Goal: Information Seeking & Learning: Learn about a topic

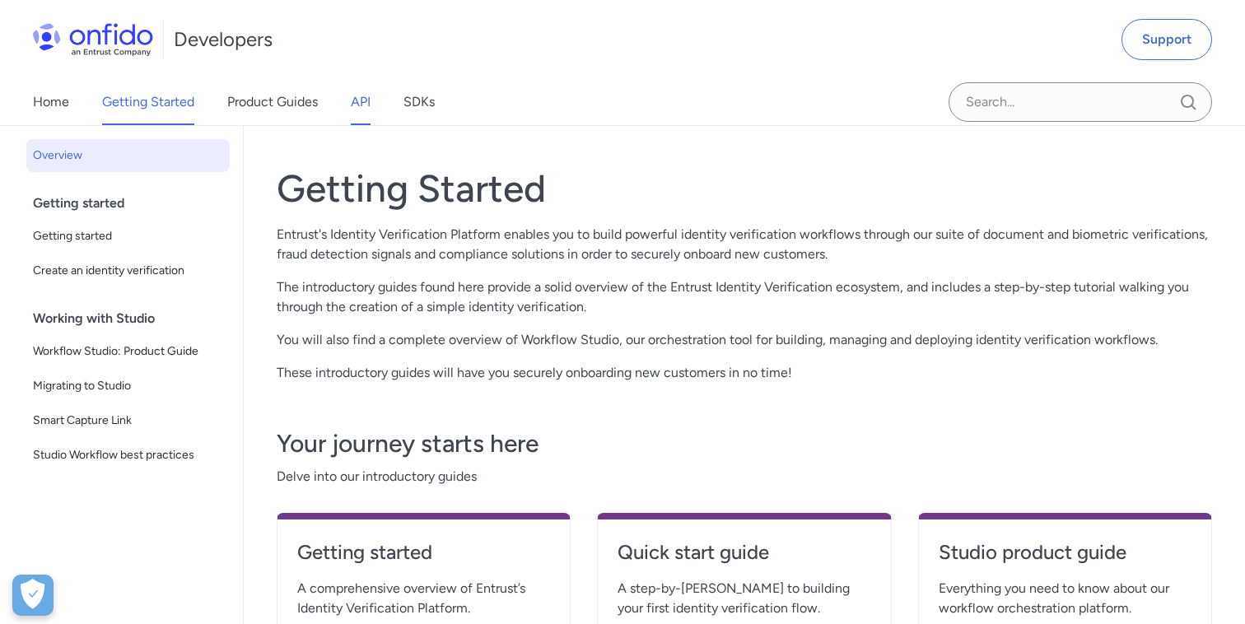
click at [357, 107] on link "API" at bounding box center [361, 102] width 20 height 46
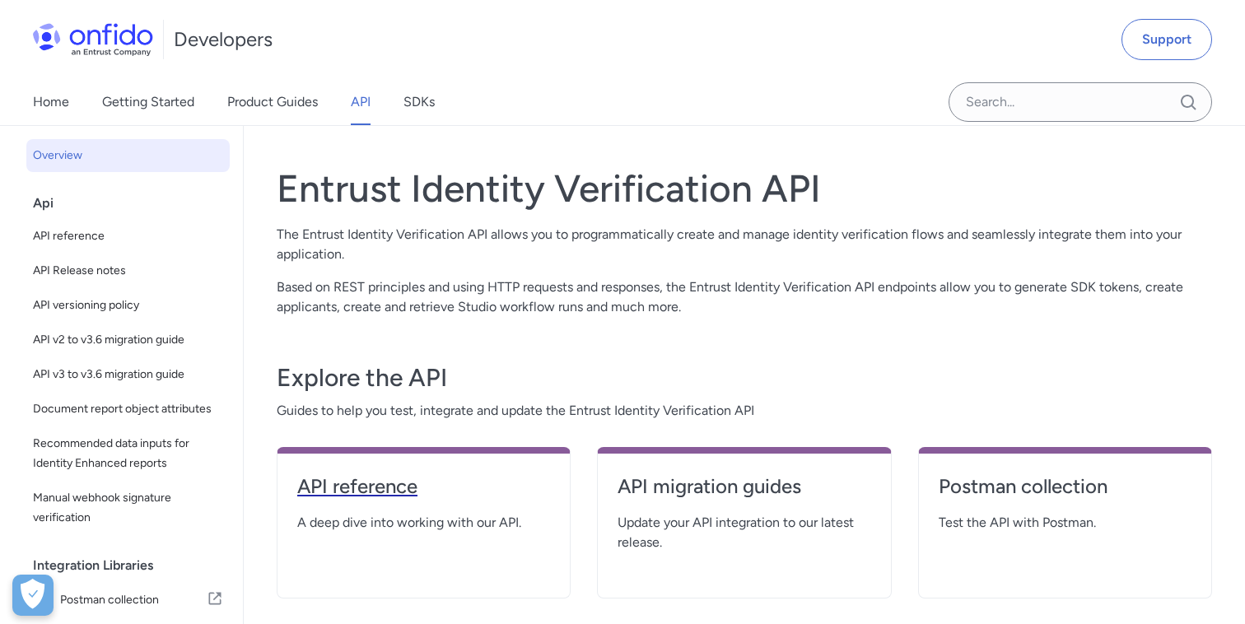
click at [391, 500] on link "API reference" at bounding box center [423, 493] width 253 height 40
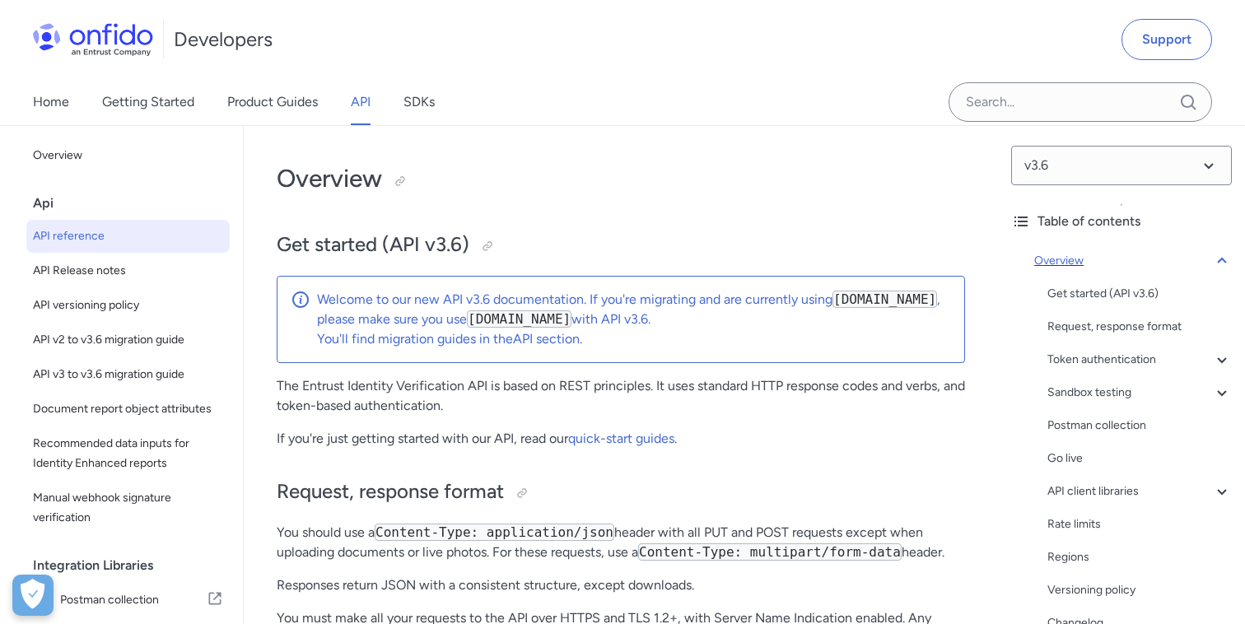
click at [1222, 262] on icon at bounding box center [1222, 261] width 20 height 20
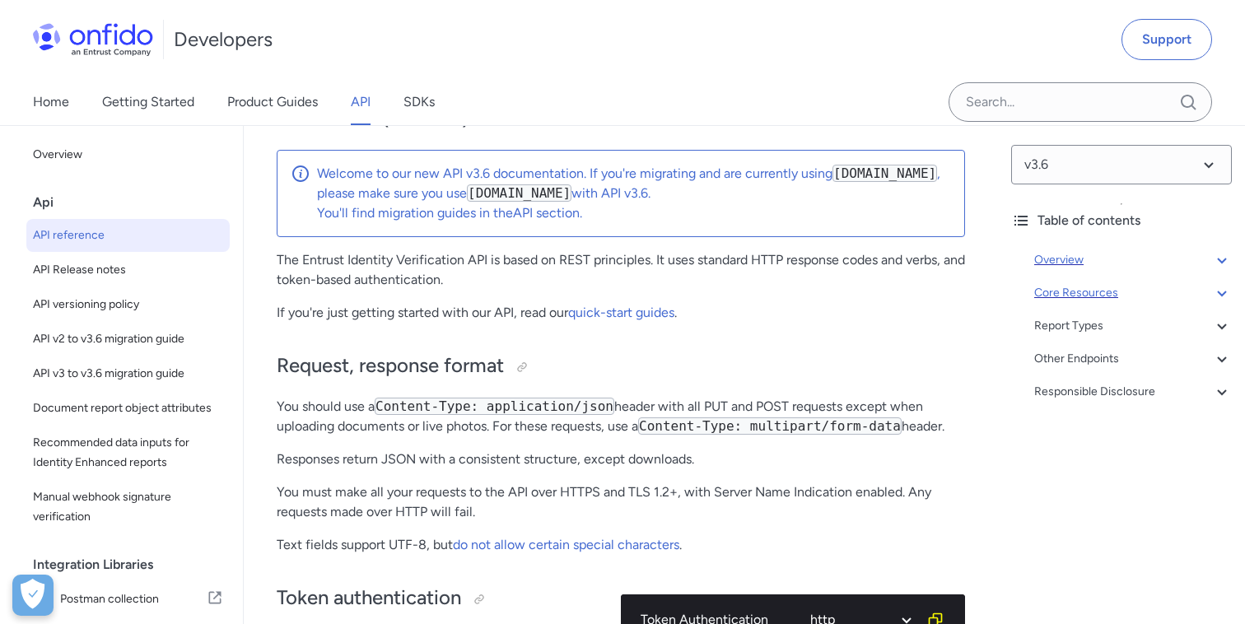
click at [1217, 295] on icon at bounding box center [1222, 293] width 20 height 20
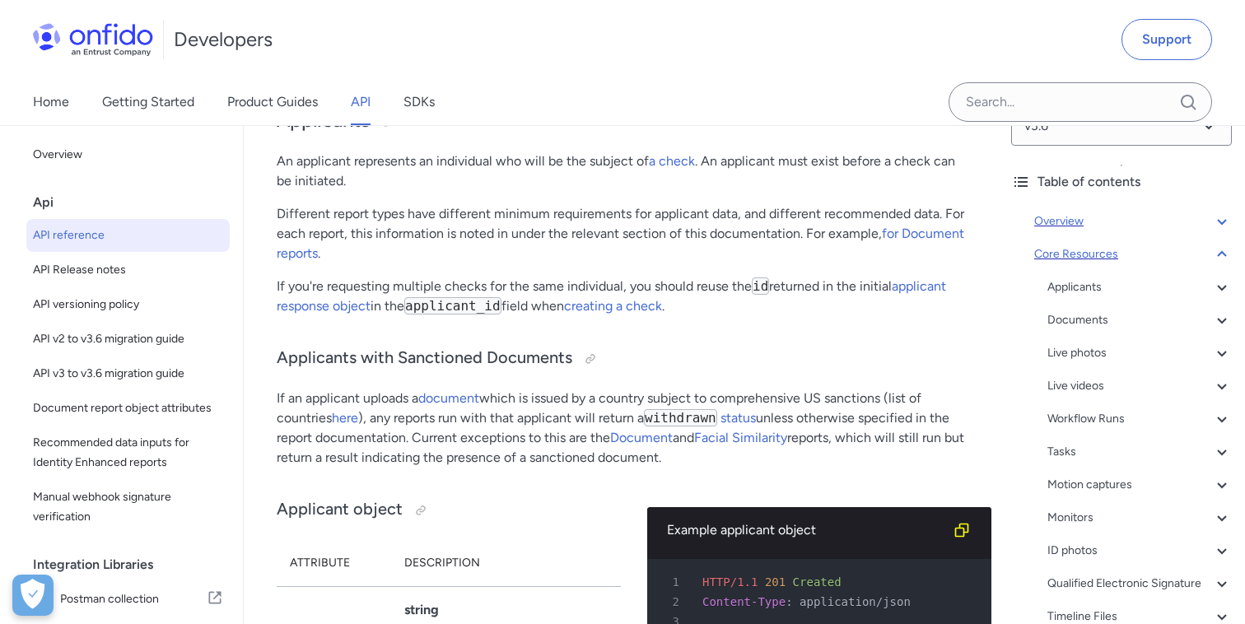
scroll to position [18010, 0]
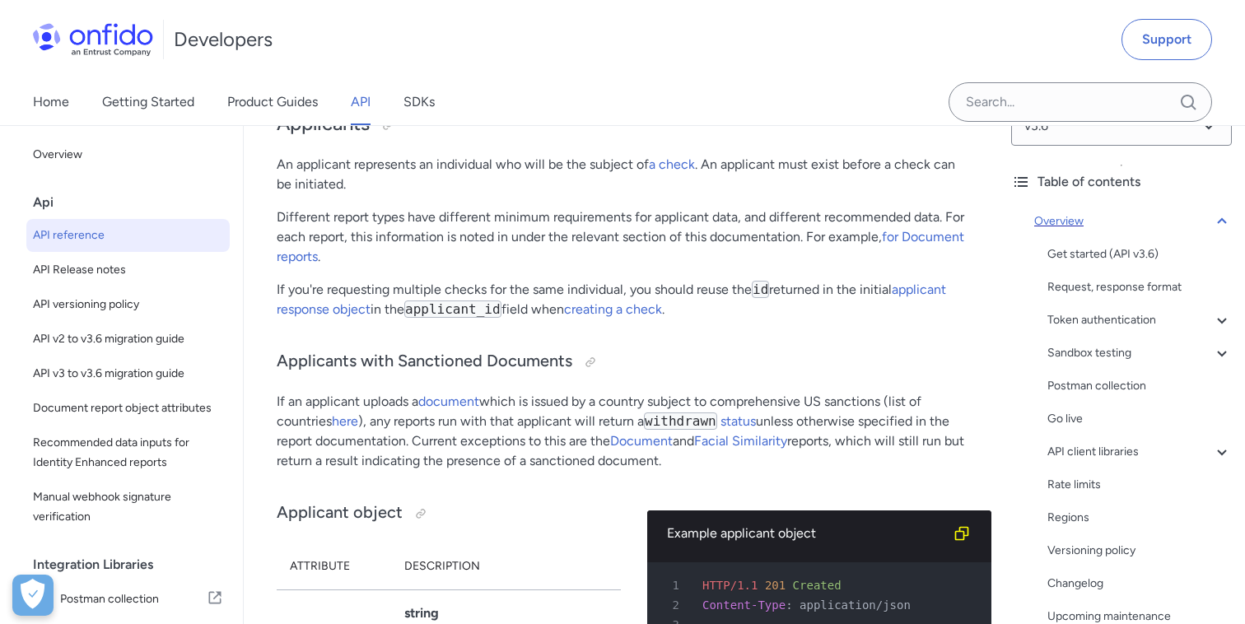
click at [1227, 218] on icon at bounding box center [1222, 222] width 20 height 20
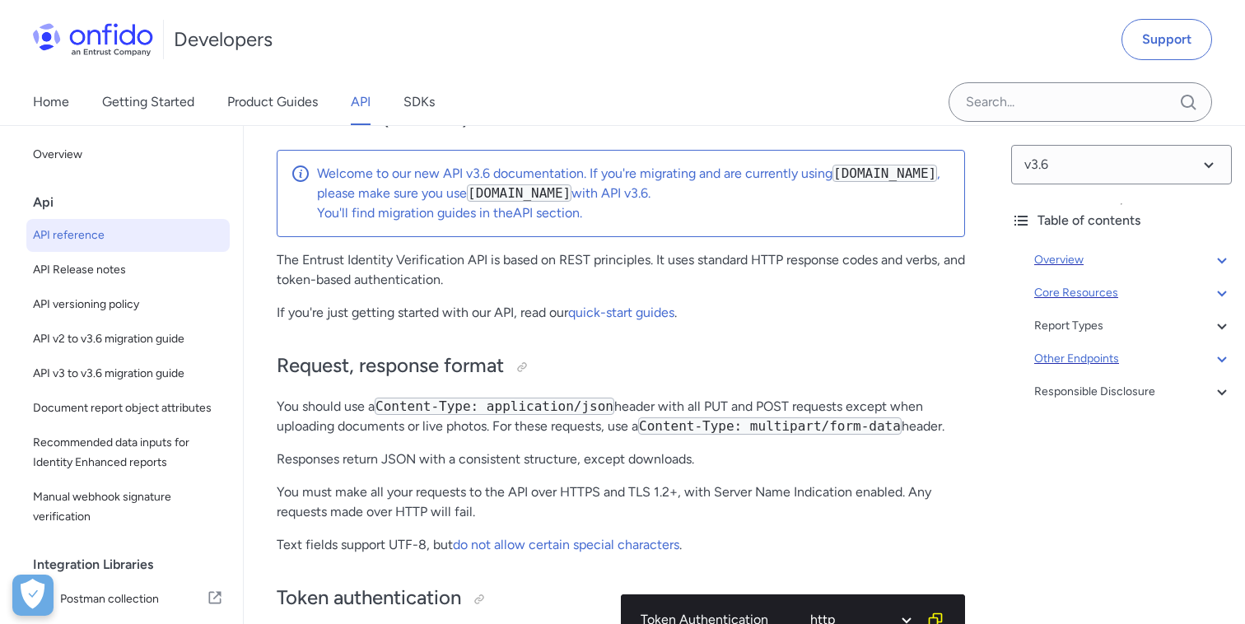
click at [1104, 363] on div "Other Endpoints" at bounding box center [1133, 359] width 198 height 20
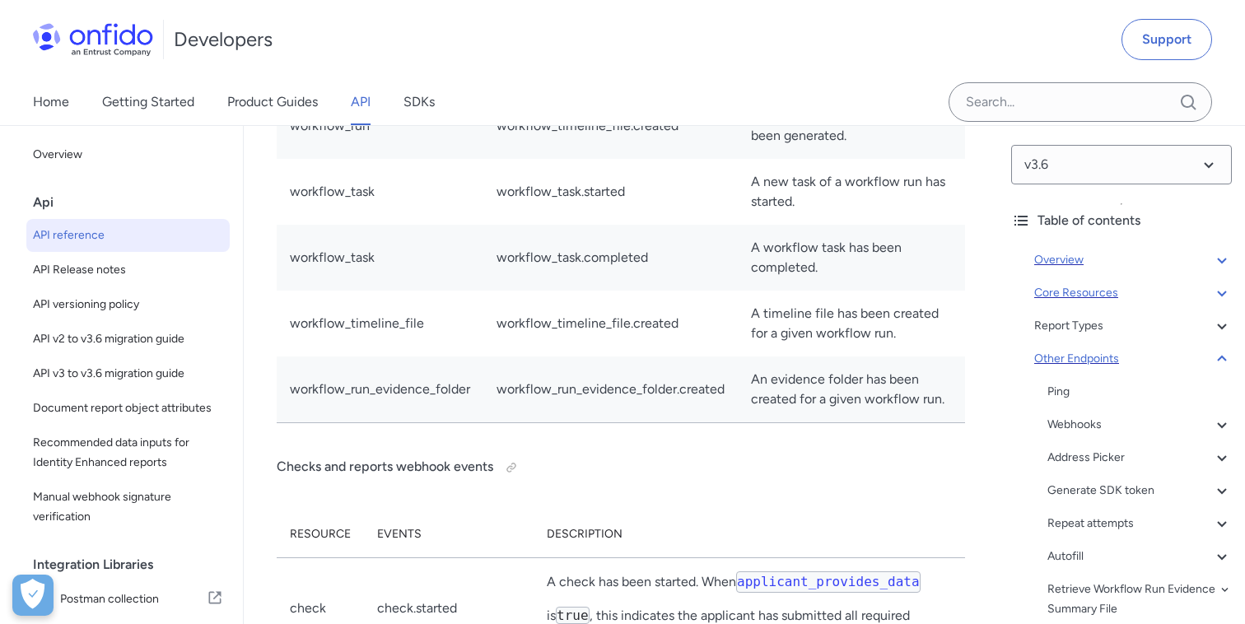
click at [1104, 363] on div "Other Endpoints" at bounding box center [1133, 359] width 198 height 20
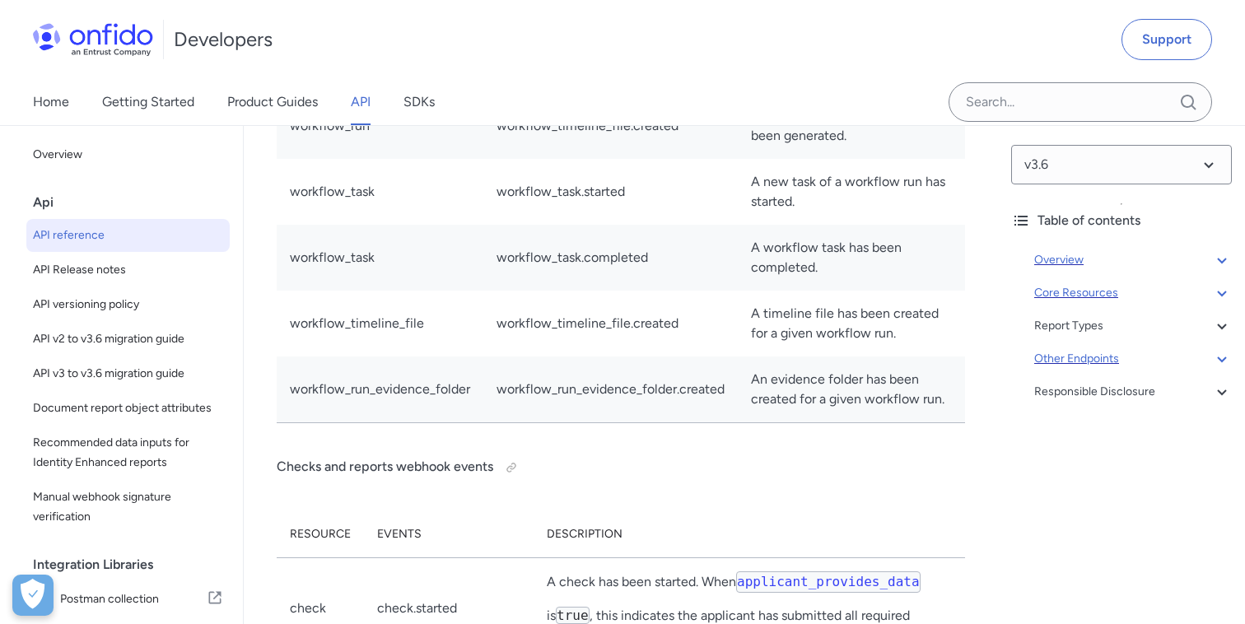
click at [1104, 363] on div "Other Endpoints" at bounding box center [1133, 359] width 198 height 20
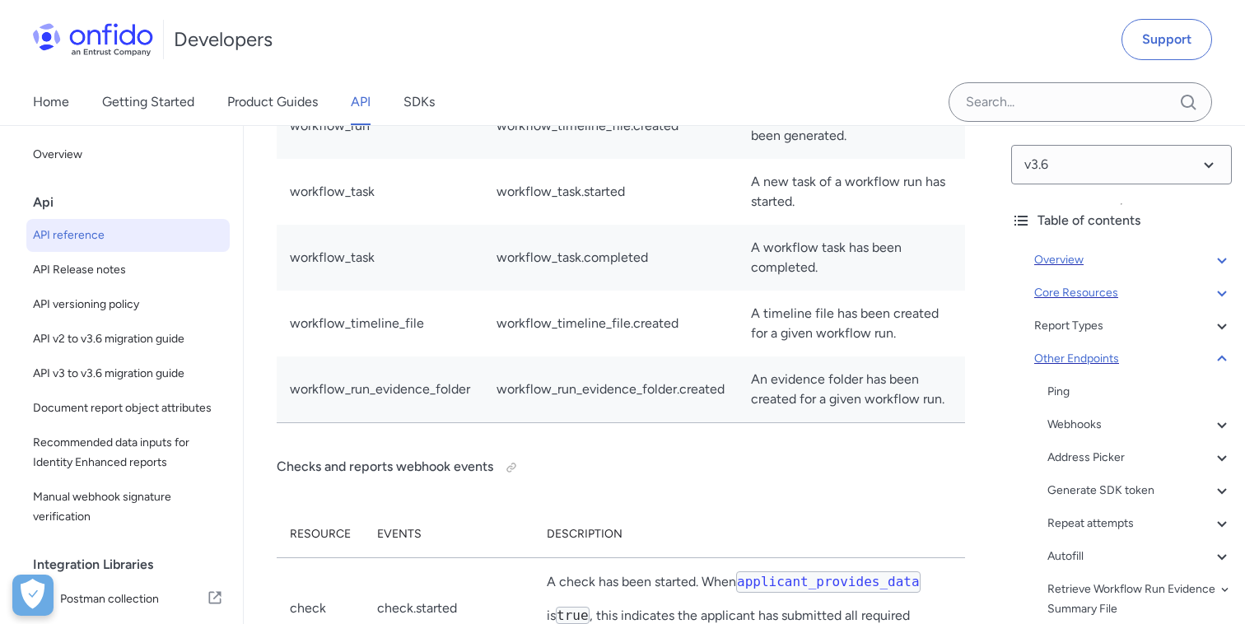
click at [1104, 363] on div "Other Endpoints" at bounding box center [1133, 359] width 198 height 20
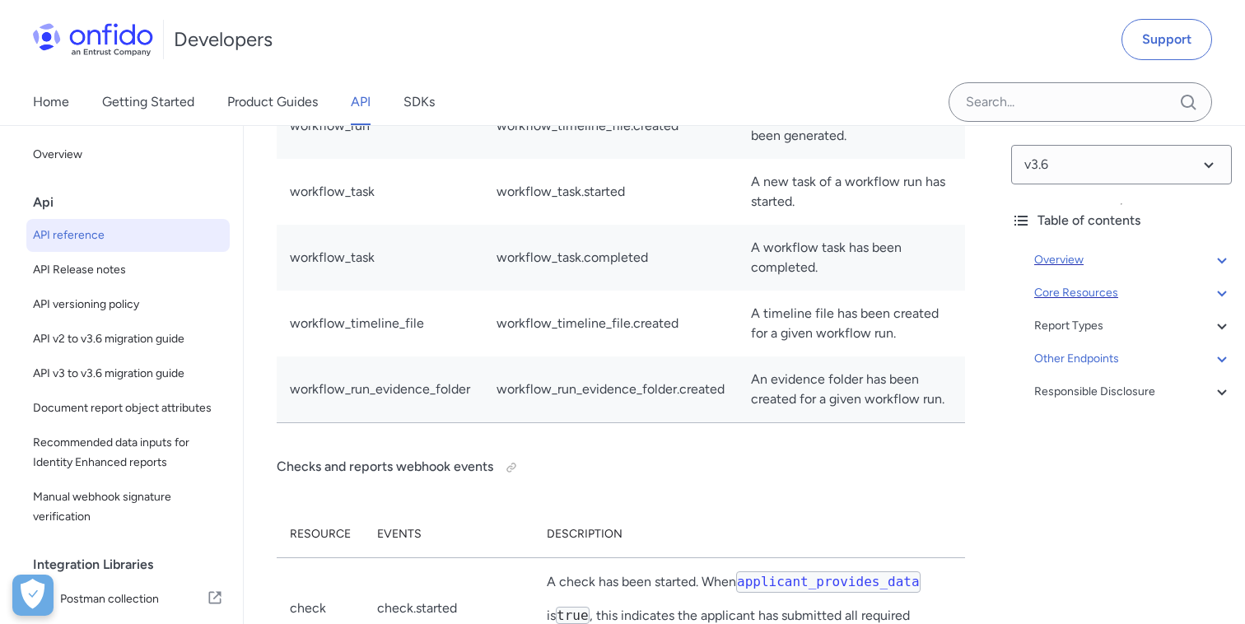
click at [91, 231] on span "API reference" at bounding box center [128, 236] width 190 height 20
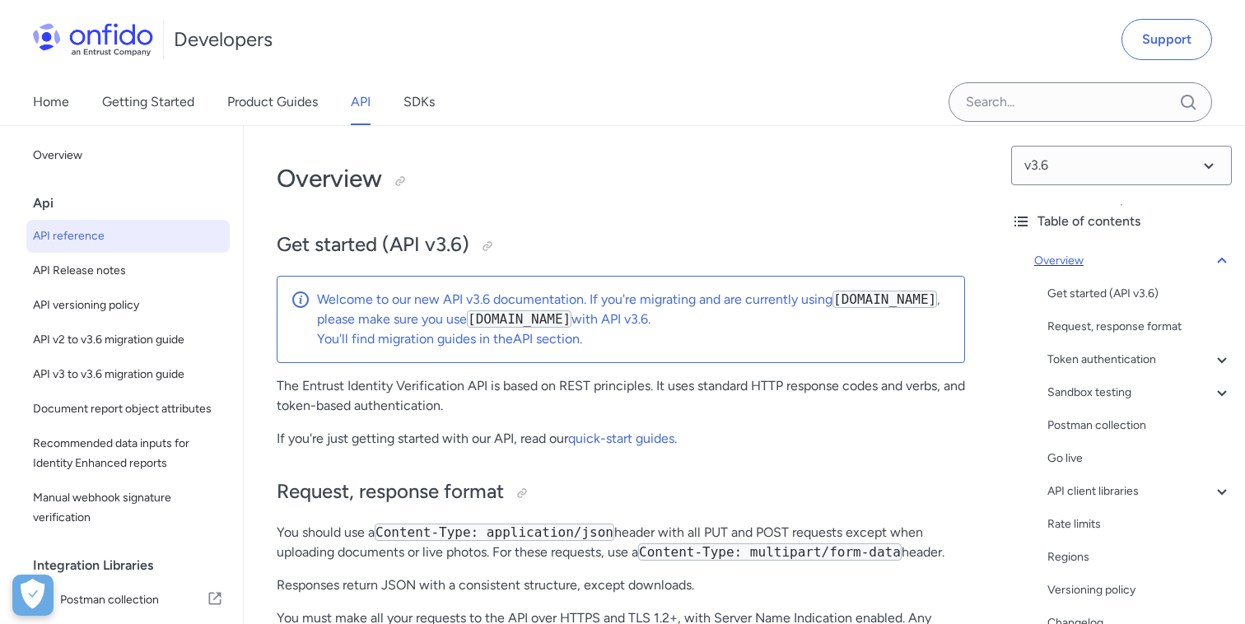
click at [1220, 260] on icon at bounding box center [1222, 261] width 20 height 20
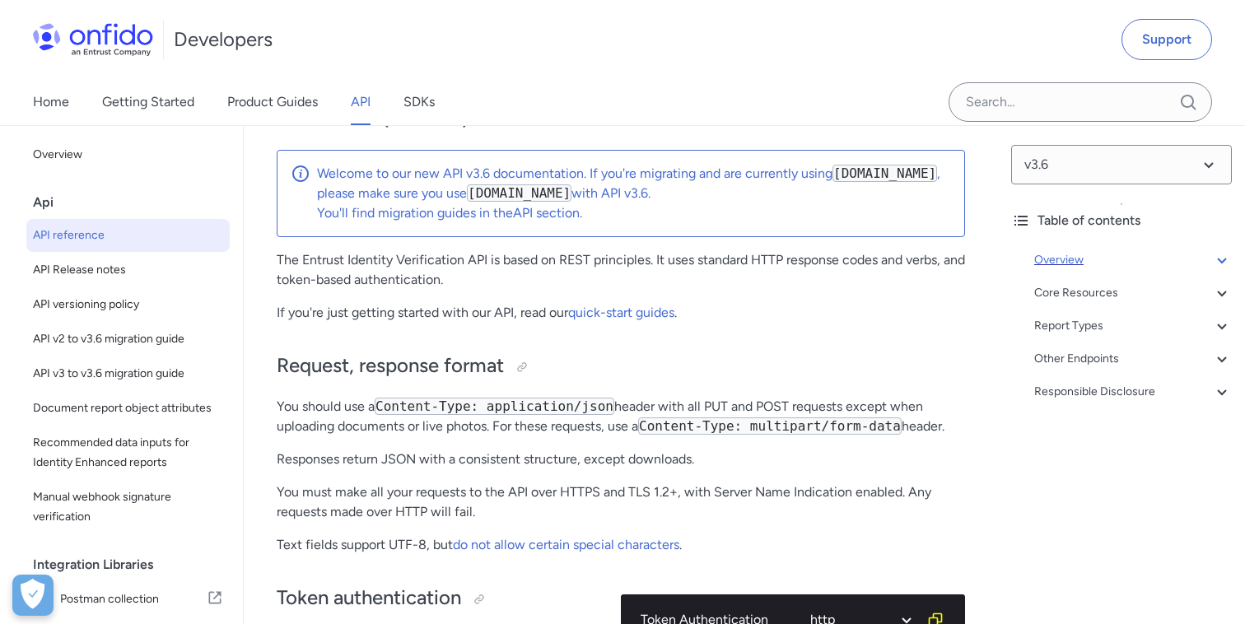
click at [1220, 260] on icon at bounding box center [1221, 261] width 9 height 6
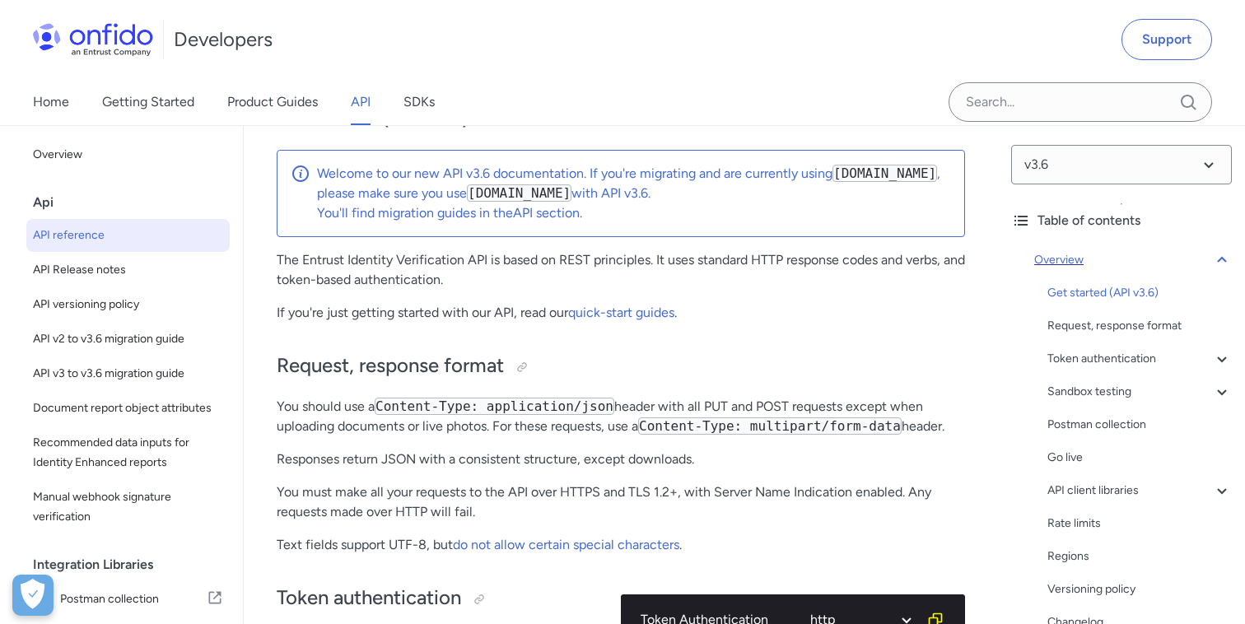
click at [1220, 260] on icon at bounding box center [1222, 260] width 20 height 20
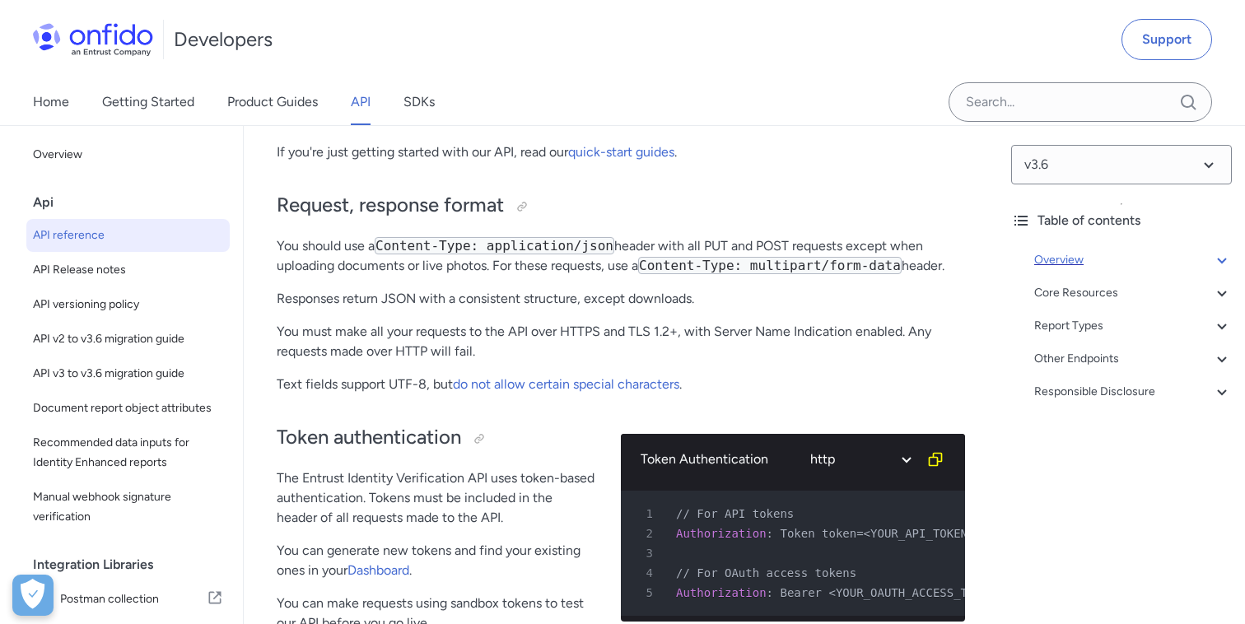
scroll to position [365, 0]
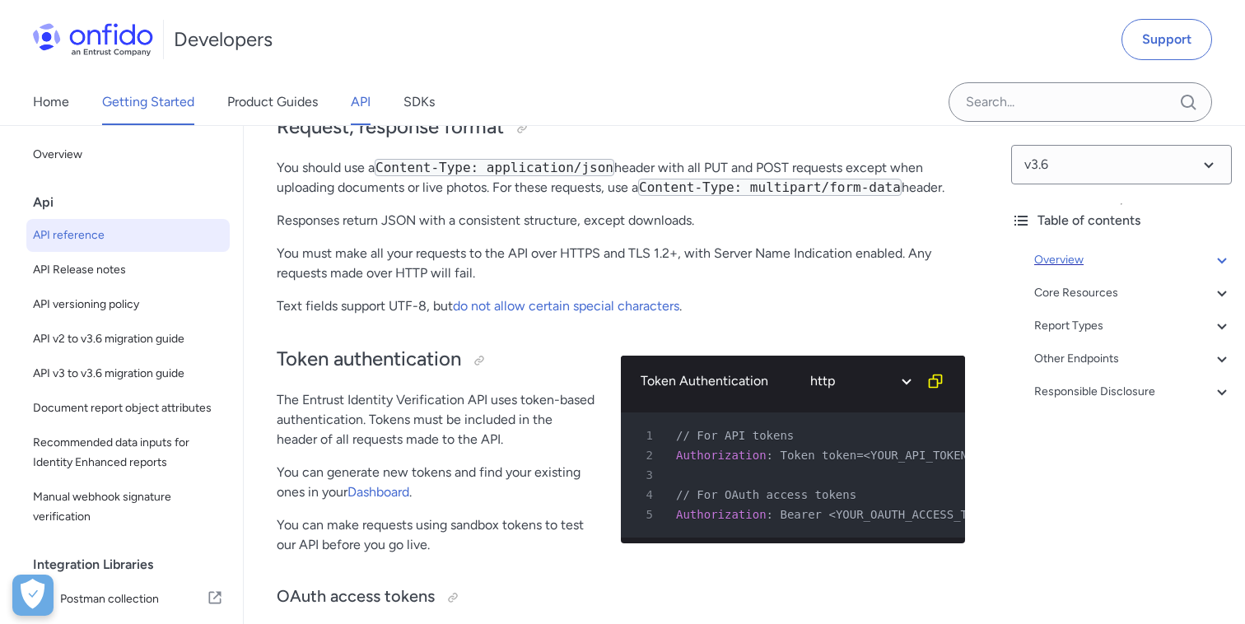
click at [166, 101] on link "Getting Started" at bounding box center [148, 102] width 92 height 46
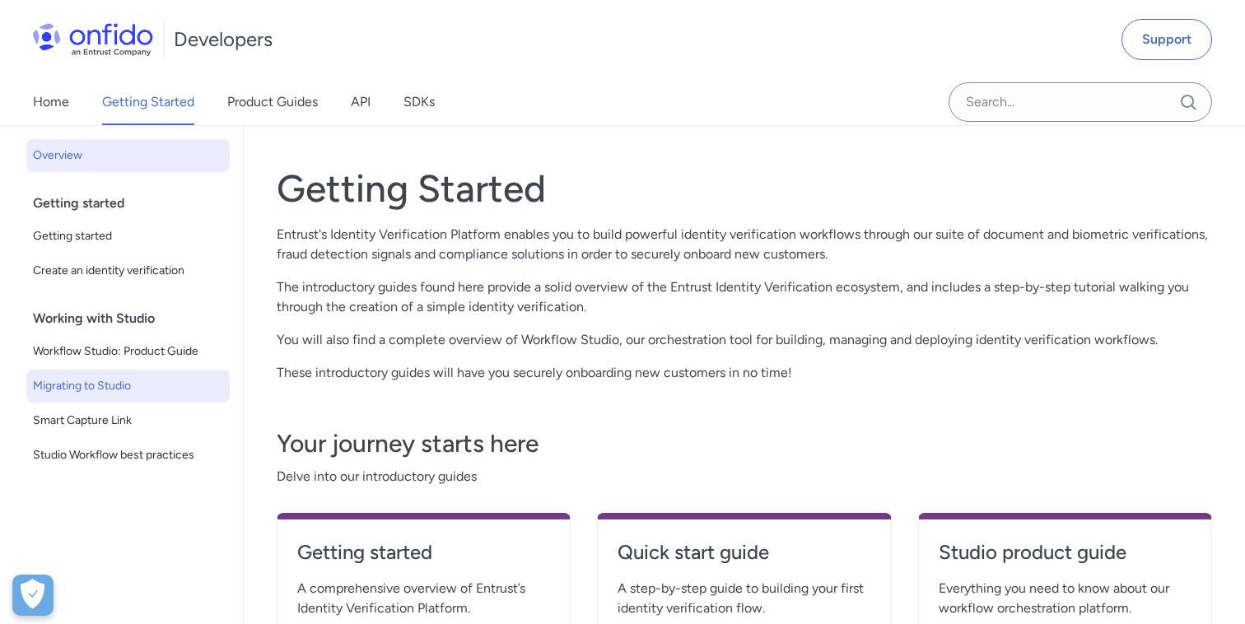
click at [132, 396] on link "Migrating to Studio" at bounding box center [127, 386] width 203 height 33
